Goal: Find specific page/section: Find specific page/section

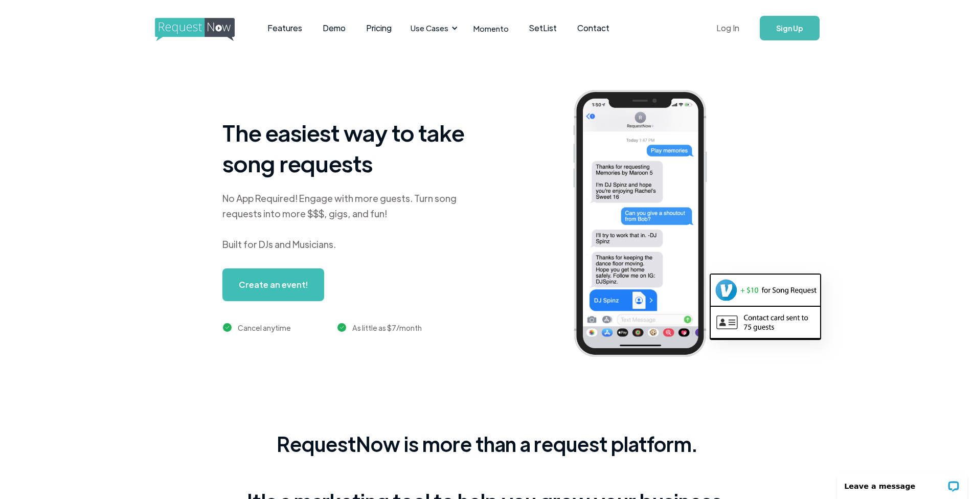
click at [728, 27] on link "Log In" at bounding box center [727, 28] width 43 height 36
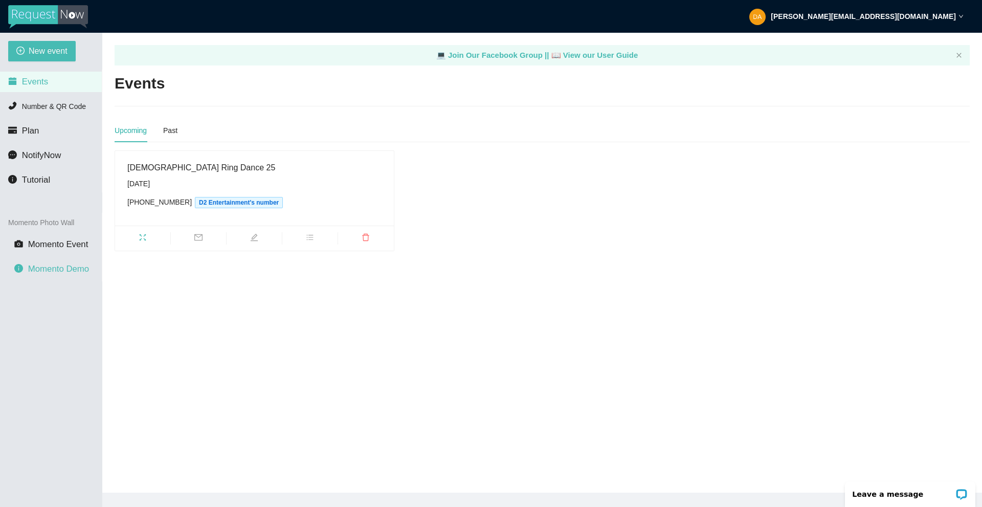
click at [68, 273] on span "Momento Demo" at bounding box center [58, 269] width 61 height 10
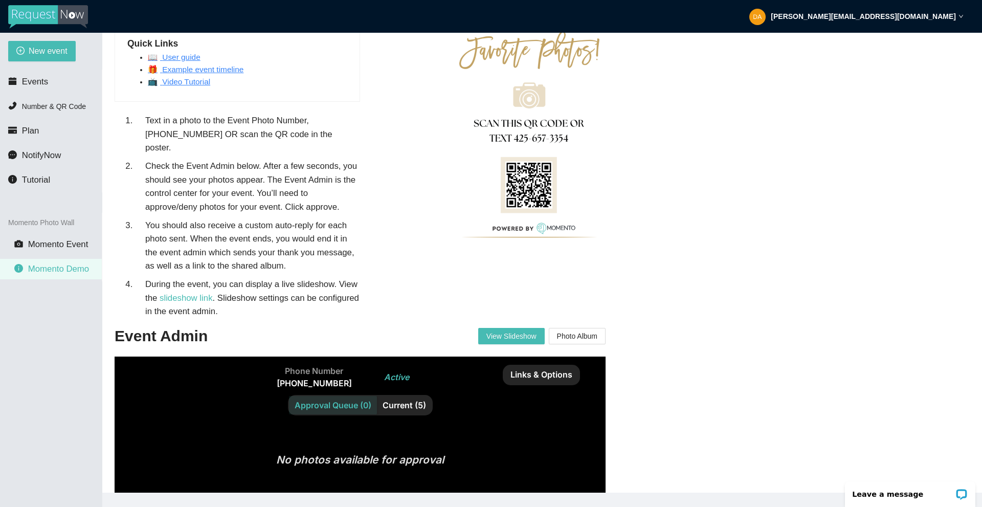
scroll to position [40, 0]
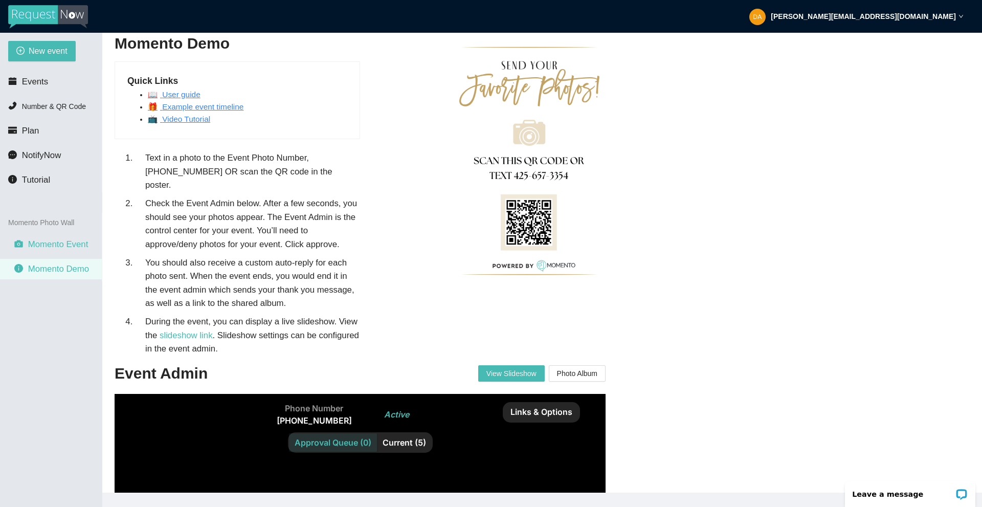
click at [34, 244] on span "Momento Event" at bounding box center [58, 244] width 60 height 10
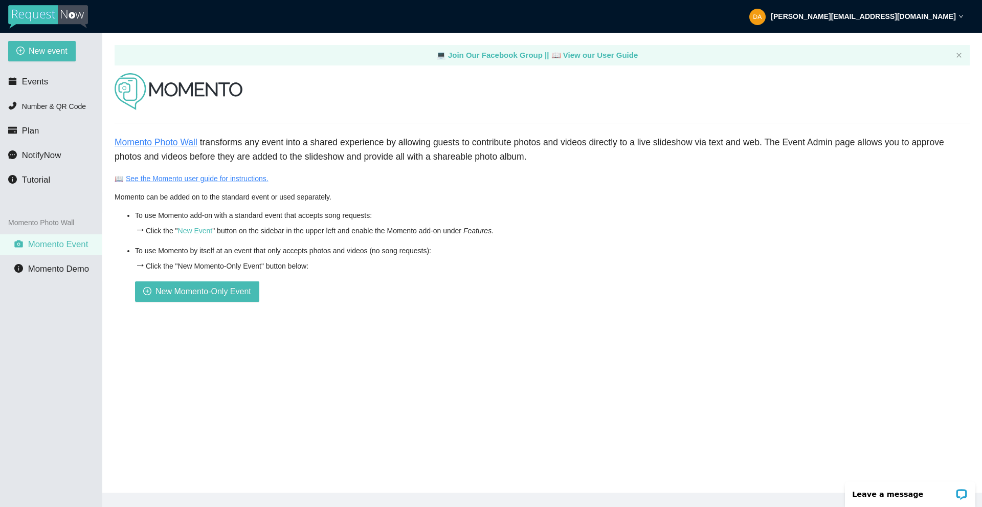
click at [179, 143] on link "Momento Photo Wall" at bounding box center [156, 142] width 83 height 10
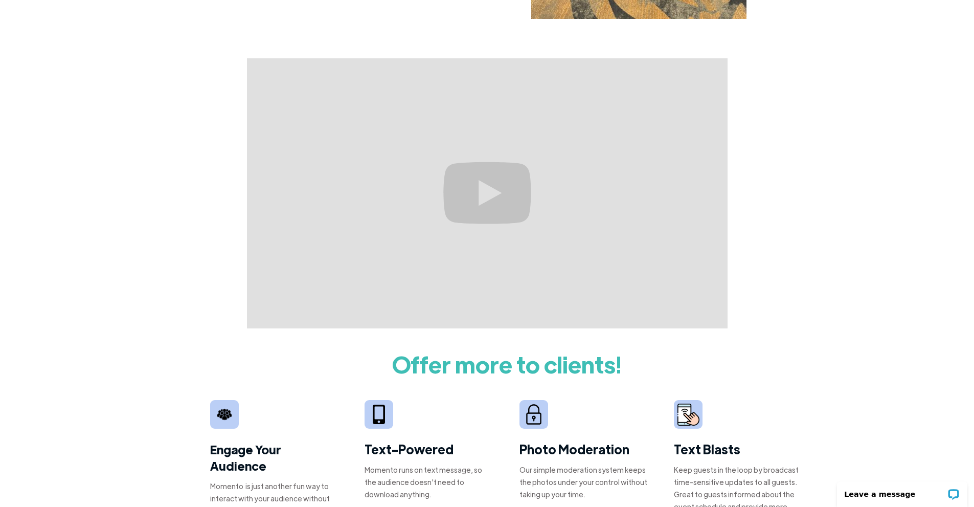
scroll to position [358, 0]
